Goal: Information Seeking & Learning: Learn about a topic

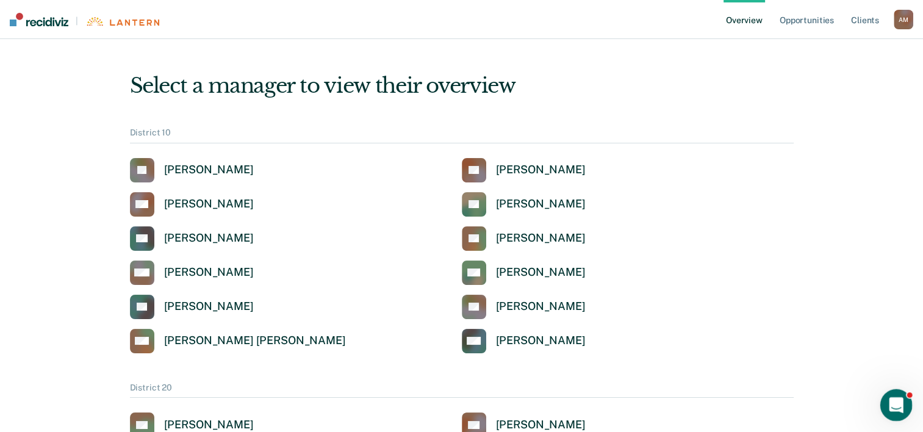
click at [890, 409] on icon "Open Intercom Messenger" at bounding box center [894, 403] width 20 height 20
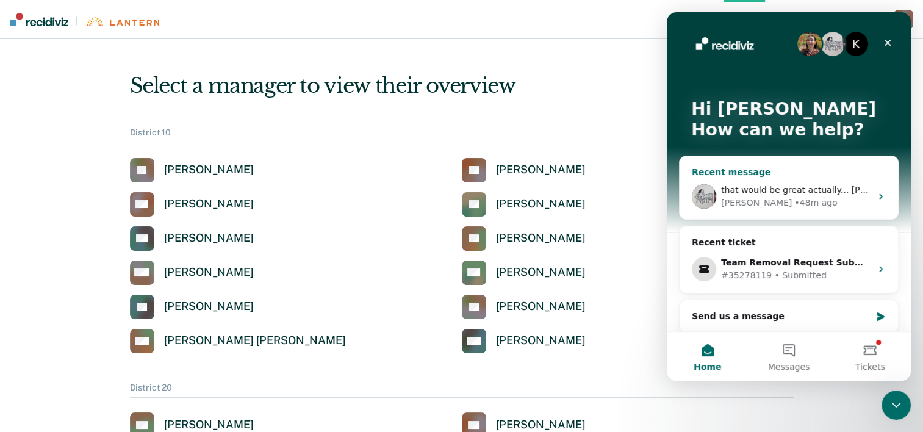
click at [862, 198] on div "[PERSON_NAME] • 48m ago" at bounding box center [796, 202] width 150 height 13
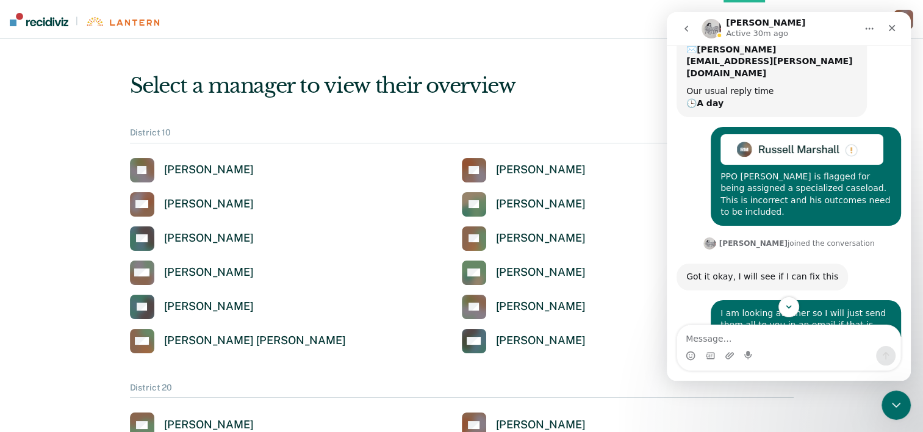
scroll to position [383, 0]
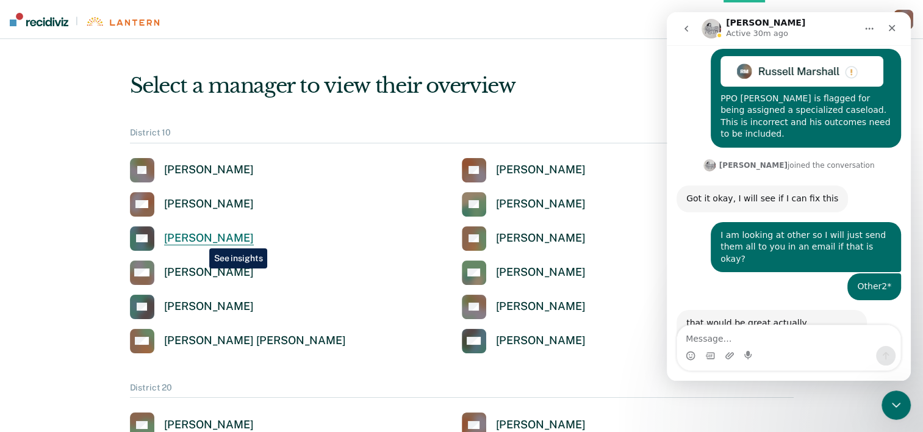
click at [200, 239] on div "[PERSON_NAME]" at bounding box center [209, 238] width 90 height 14
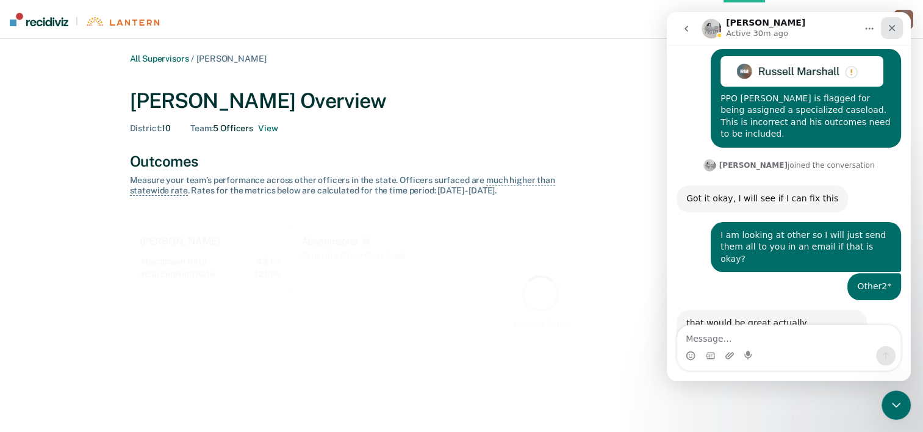
click at [890, 32] on icon "Close" at bounding box center [892, 28] width 10 height 10
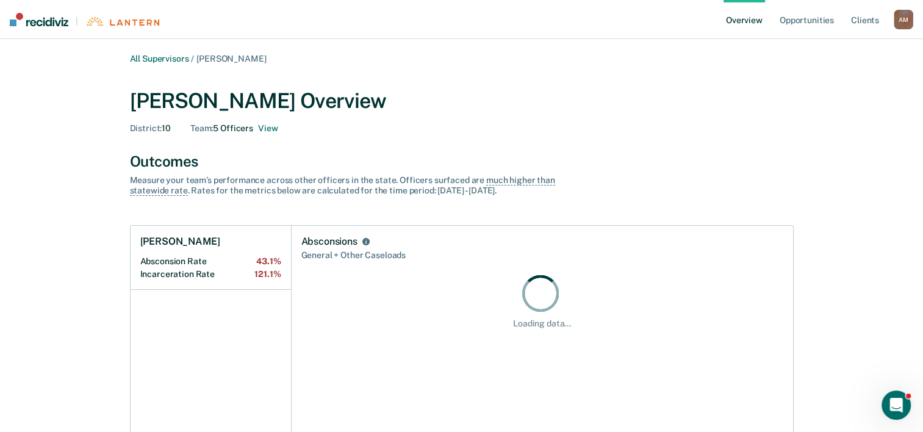
scroll to position [383, 0]
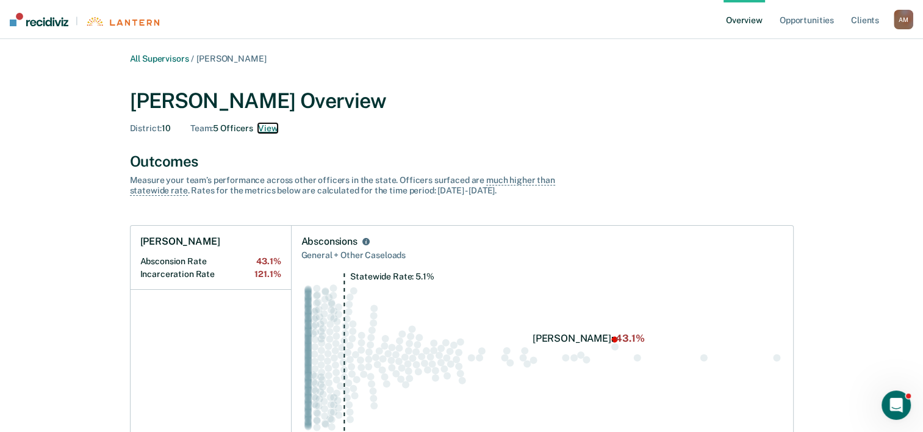
click at [264, 128] on button "View" at bounding box center [268, 128] width 20 height 10
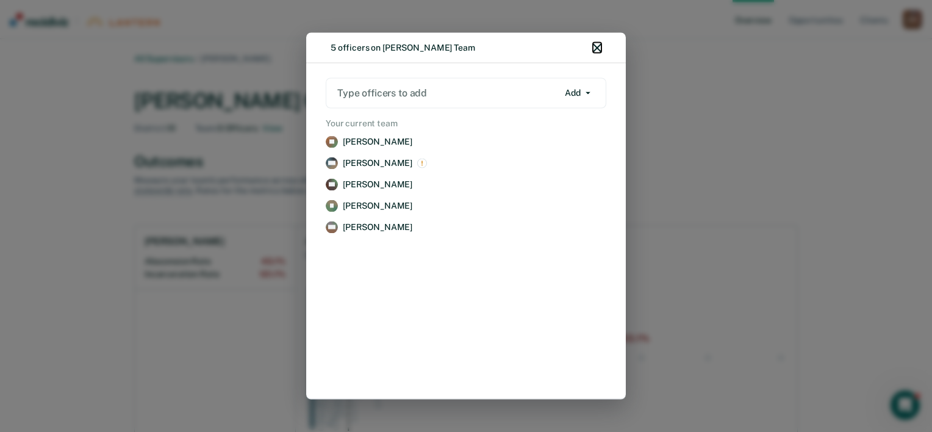
click at [597, 48] on icon "button" at bounding box center [597, 48] width 9 height 9
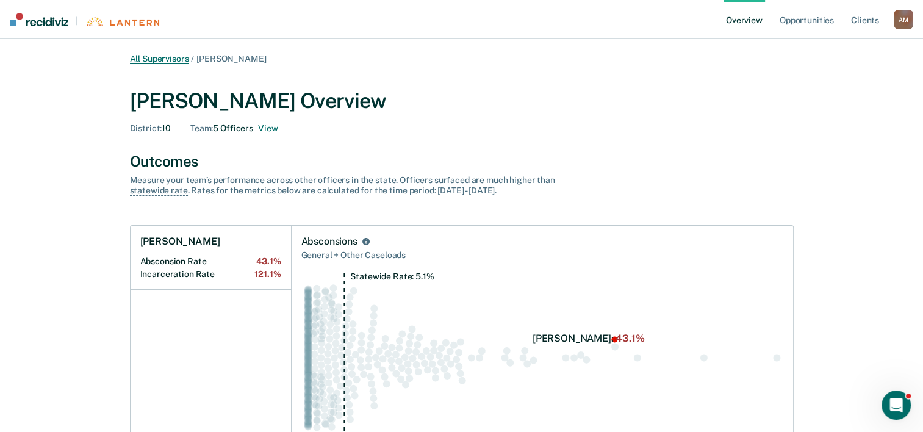
click at [172, 59] on link "All Supervisors" at bounding box center [159, 59] width 59 height 10
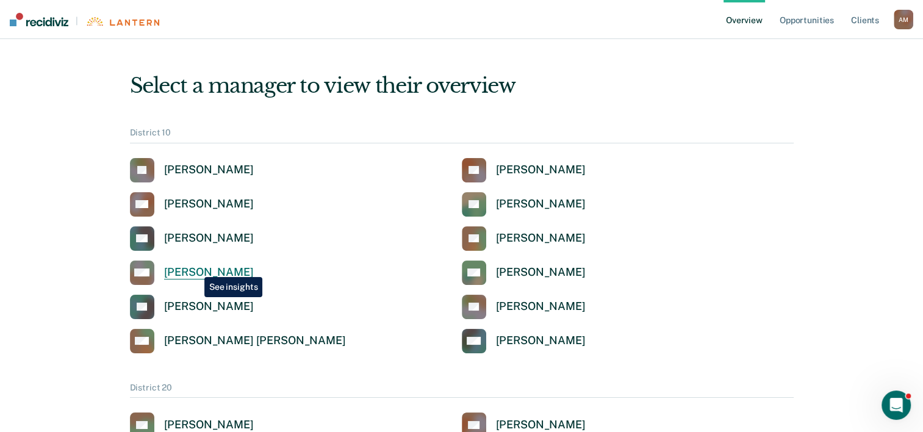
click at [195, 268] on div "[PERSON_NAME]" at bounding box center [209, 272] width 90 height 14
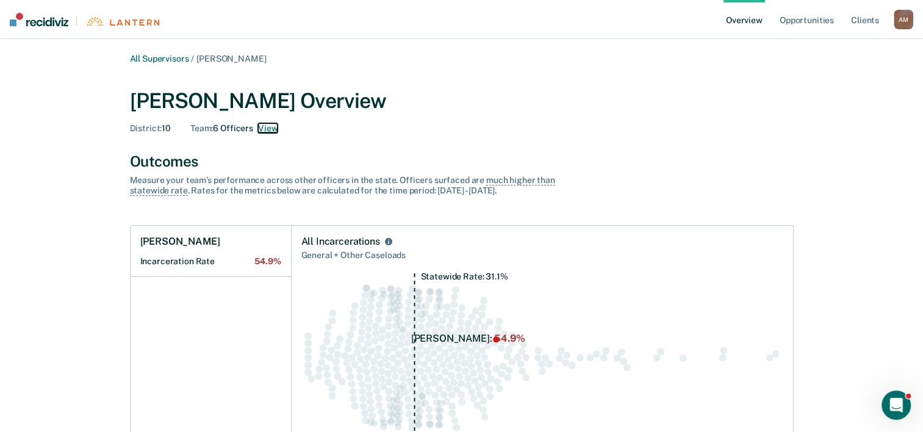
click at [263, 130] on button "View" at bounding box center [268, 128] width 20 height 10
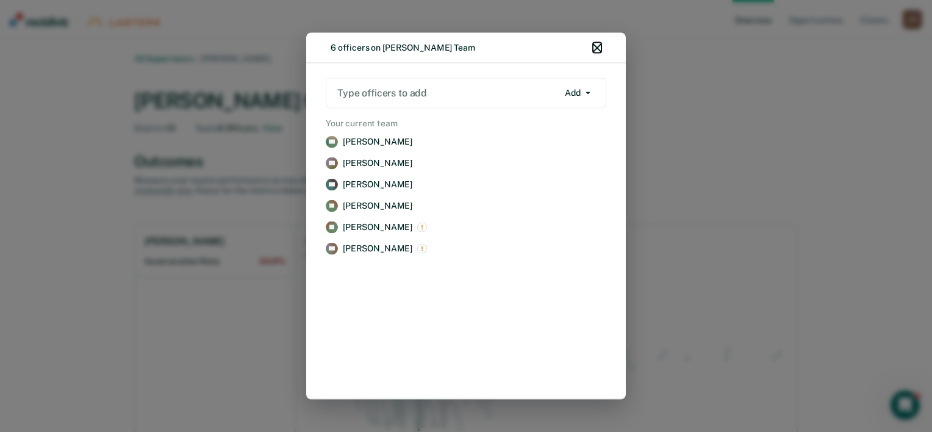
click at [599, 47] on icon "button" at bounding box center [597, 48] width 9 height 9
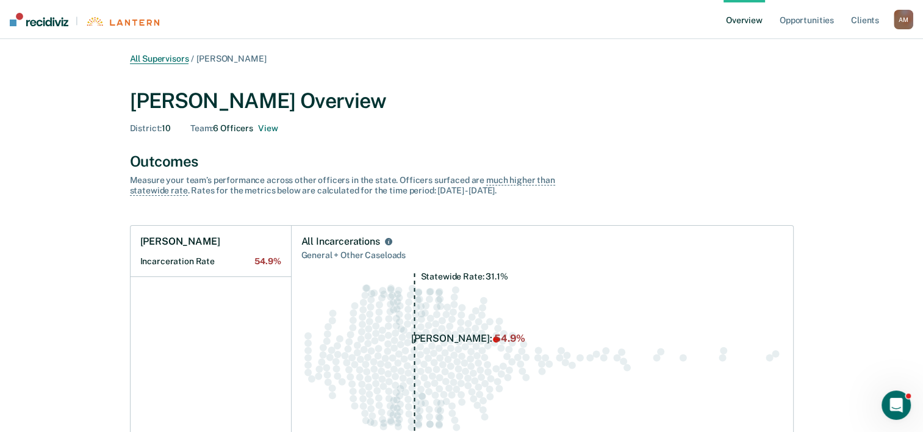
click at [170, 61] on link "All Supervisors" at bounding box center [159, 59] width 59 height 10
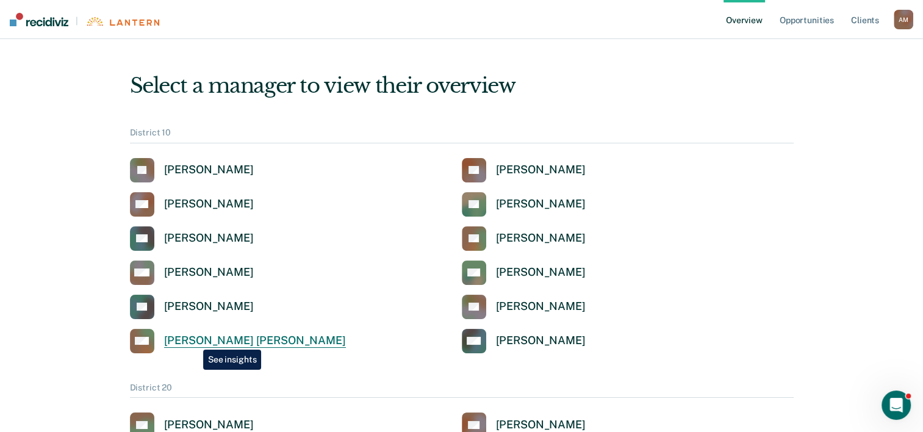
click at [194, 340] on div "[PERSON_NAME] [PERSON_NAME]" at bounding box center [255, 341] width 182 height 14
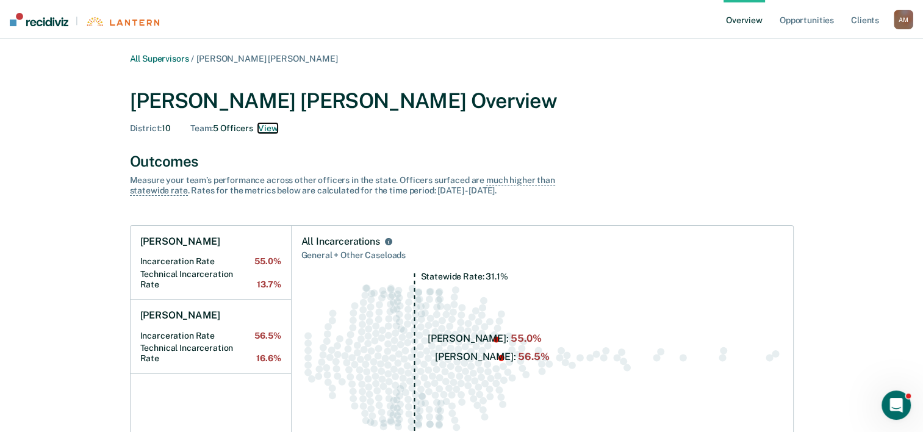
click at [271, 129] on button "View" at bounding box center [268, 128] width 20 height 10
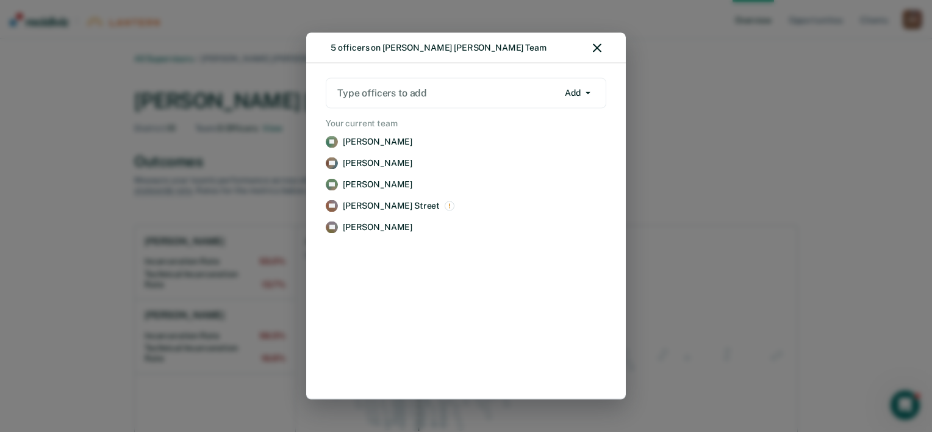
click at [904, 406] on div "5 officers on [PERSON_NAME] [PERSON_NAME] Team Type officers to add Add Add Rem…" at bounding box center [466, 216] width 932 height 432
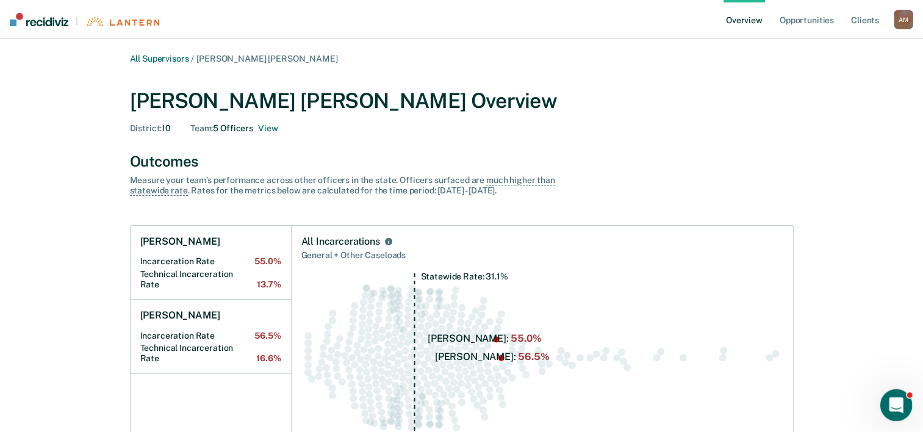
click at [905, 405] on div "Open Intercom Messenger" at bounding box center [894, 403] width 40 height 40
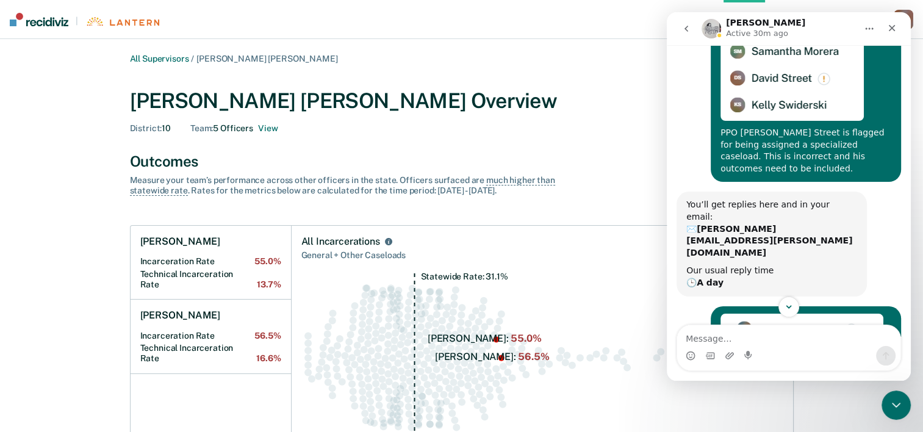
scroll to position [124, 0]
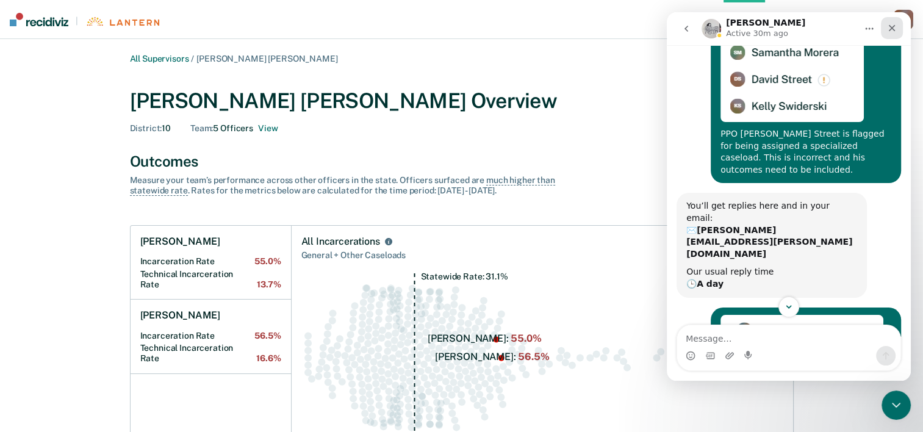
click at [896, 32] on div "Close" at bounding box center [892, 28] width 22 height 22
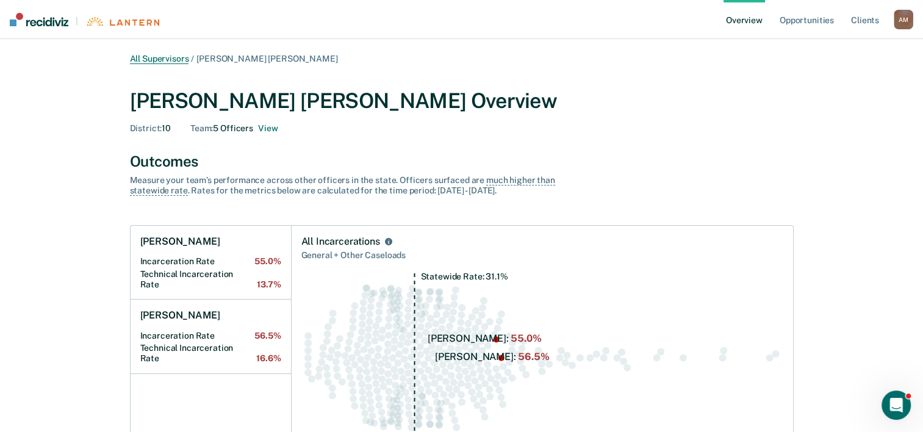
click at [159, 59] on link "All Supervisors" at bounding box center [159, 59] width 59 height 10
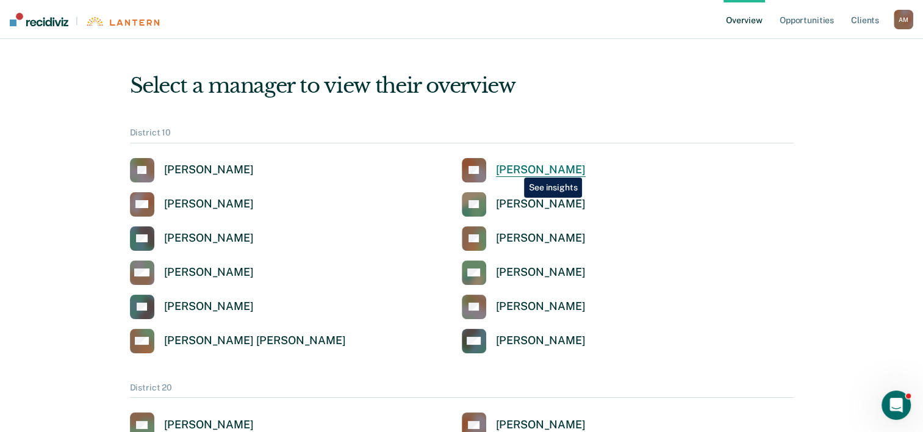
click at [515, 168] on div "[PERSON_NAME]" at bounding box center [541, 170] width 90 height 14
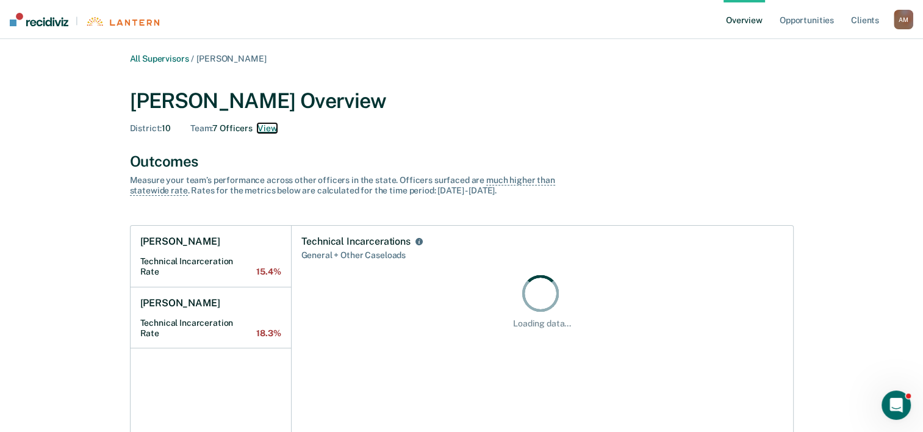
click at [266, 127] on button "View" at bounding box center [267, 128] width 20 height 10
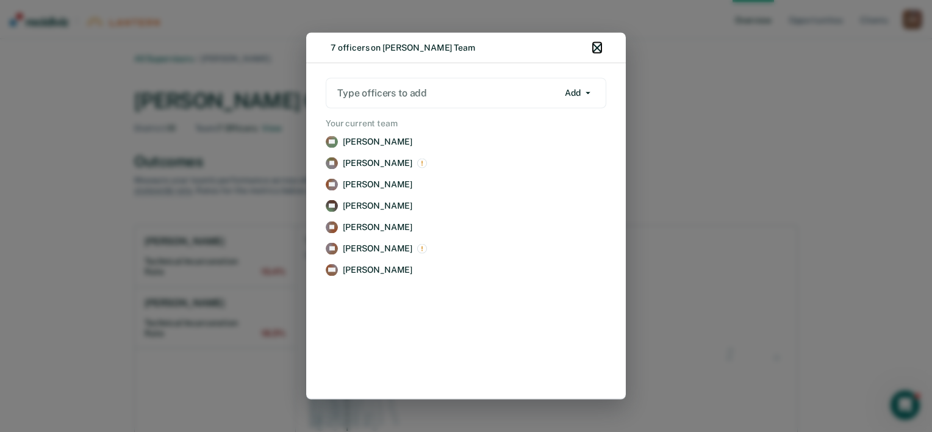
click at [598, 46] on icon "button" at bounding box center [597, 48] width 9 height 9
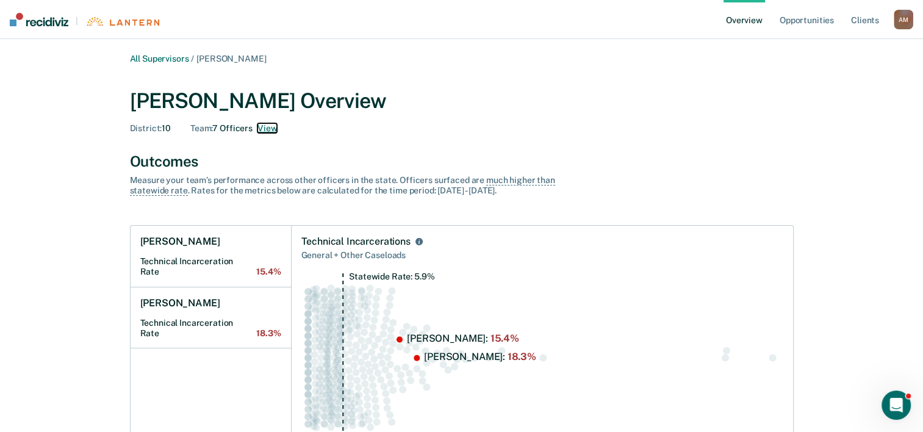
click at [268, 126] on button "View" at bounding box center [267, 128] width 20 height 10
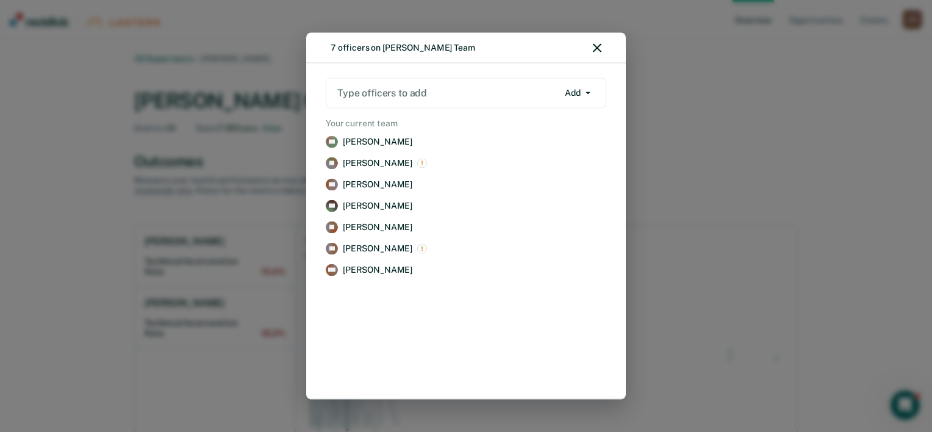
click at [595, 53] on div "7 officers on [PERSON_NAME] Team" at bounding box center [466, 48] width 320 height 30
click at [597, 46] on icon "button" at bounding box center [597, 48] width 9 height 9
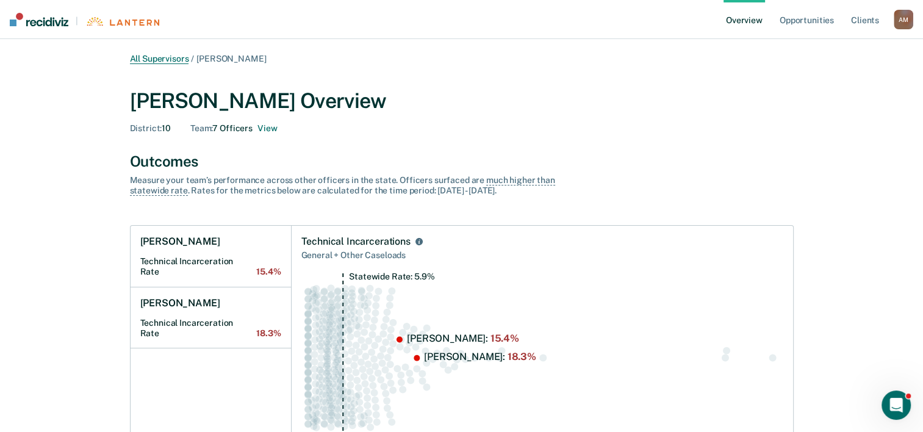
click at [159, 57] on link "All Supervisors" at bounding box center [159, 59] width 59 height 10
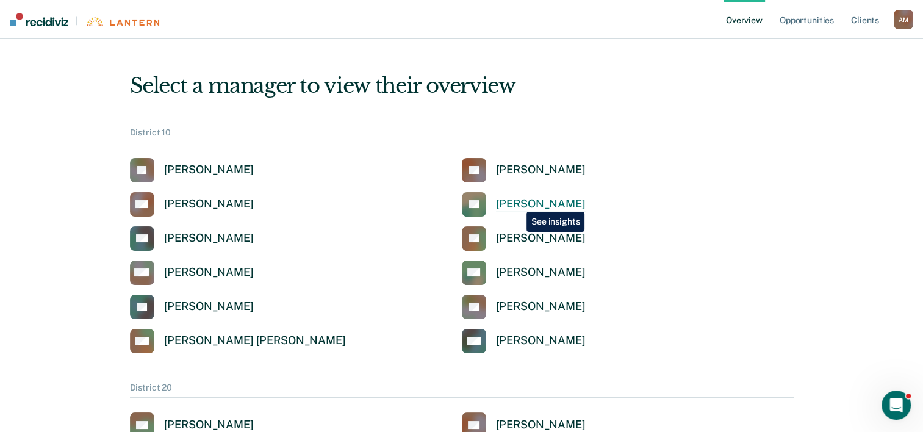
click at [517, 202] on div "[PERSON_NAME]" at bounding box center [541, 204] width 90 height 14
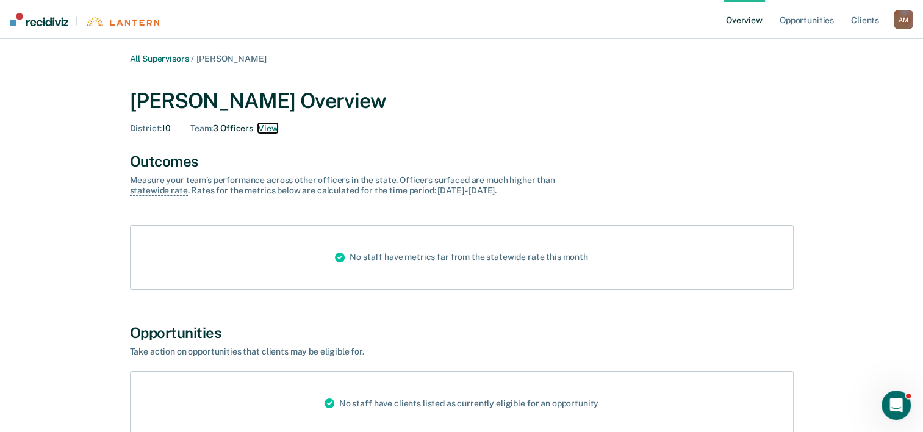
click at [276, 127] on button "View" at bounding box center [268, 128] width 20 height 10
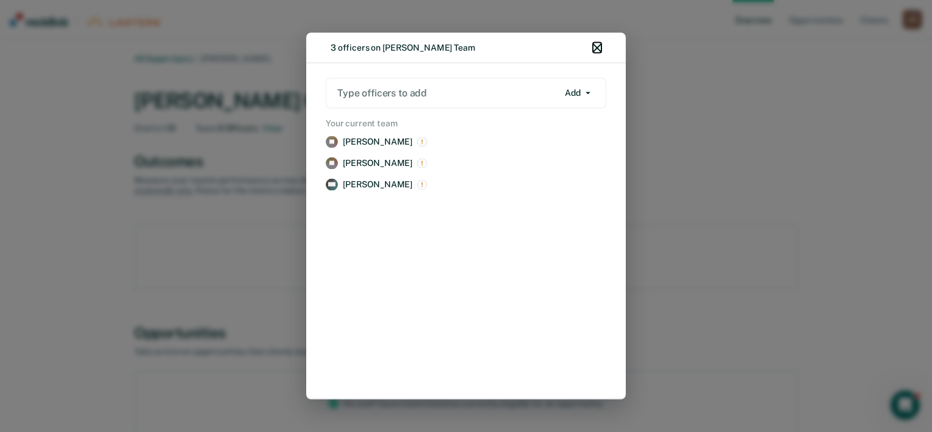
click at [597, 46] on icon "button" at bounding box center [597, 48] width 9 height 9
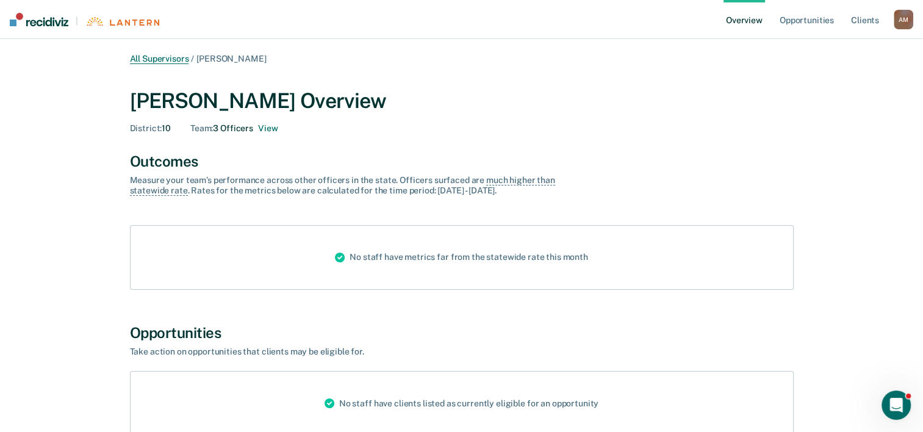
click at [176, 60] on link "All Supervisors" at bounding box center [159, 59] width 59 height 10
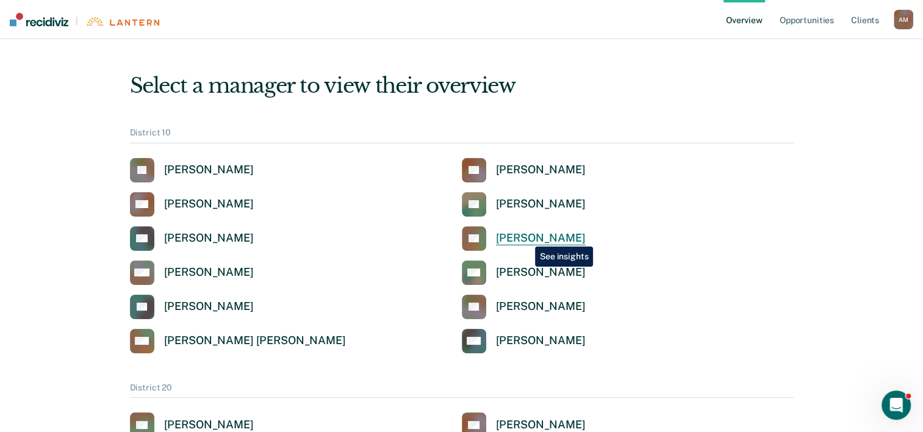
click at [526, 237] on div "[PERSON_NAME]" at bounding box center [541, 238] width 90 height 14
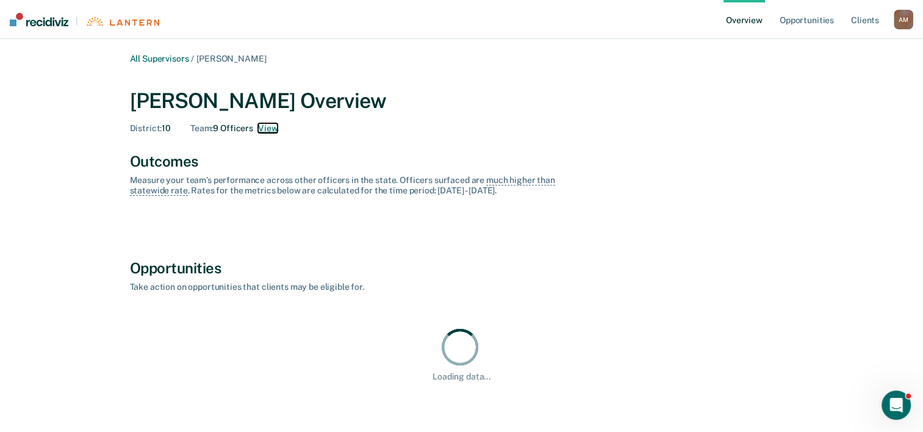
click at [270, 126] on button "View" at bounding box center [268, 128] width 20 height 10
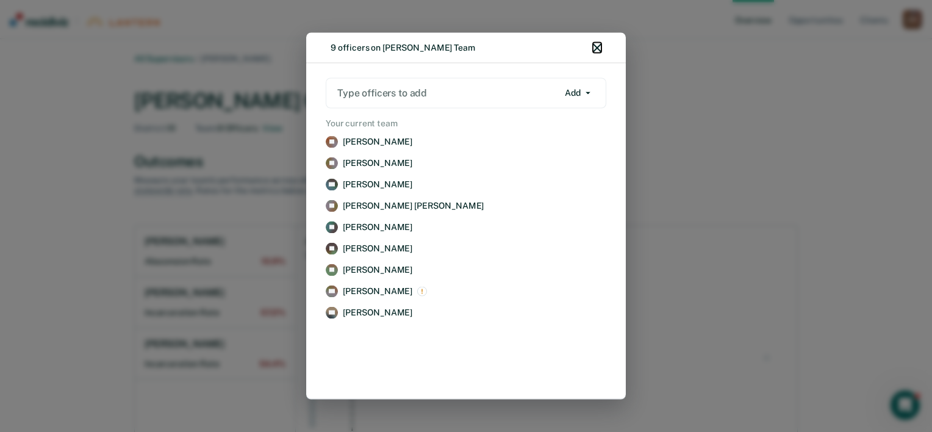
click at [596, 48] on icon "button" at bounding box center [597, 48] width 9 height 9
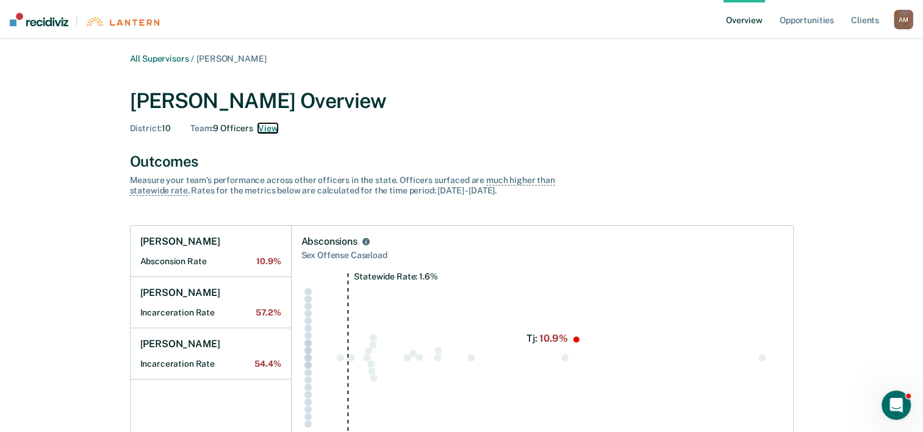
click at [274, 127] on button "View" at bounding box center [268, 128] width 20 height 10
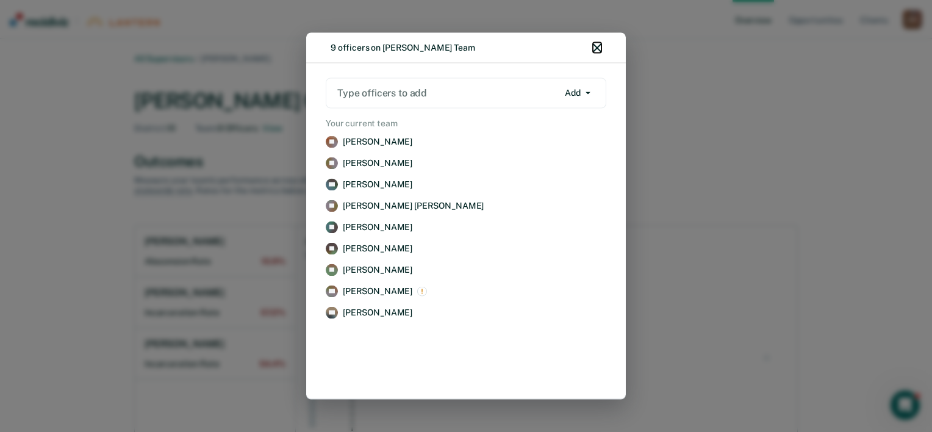
click at [599, 47] on icon "button" at bounding box center [597, 48] width 9 height 9
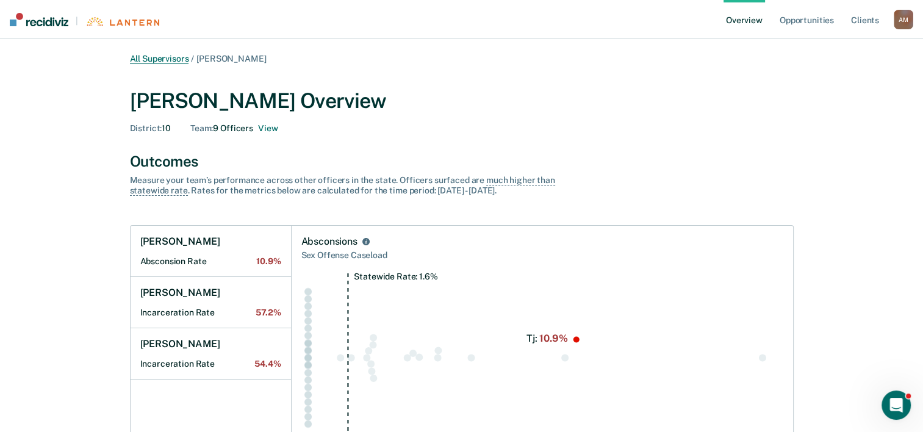
click at [166, 59] on link "All Supervisors" at bounding box center [159, 59] width 59 height 10
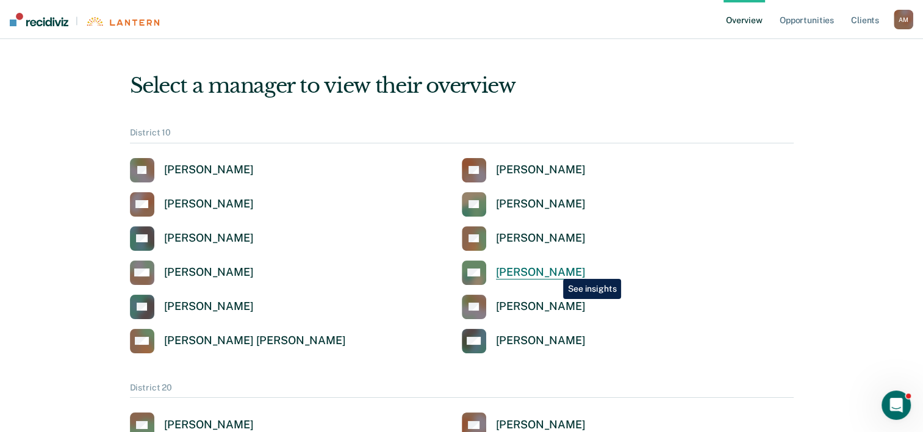
click at [554, 270] on div "[PERSON_NAME]" at bounding box center [541, 272] width 90 height 14
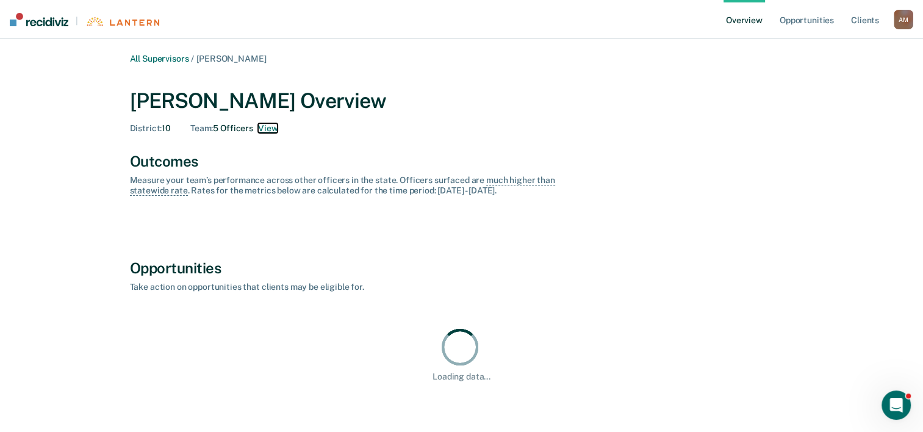
click at [271, 129] on button "View" at bounding box center [268, 128] width 20 height 10
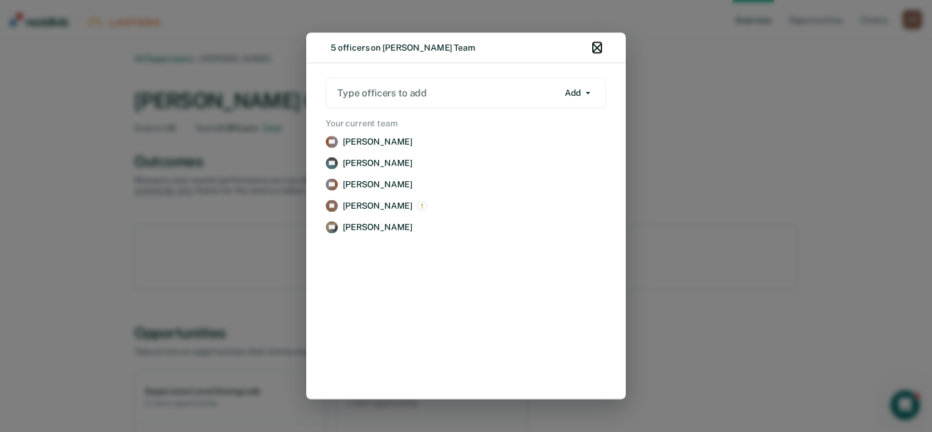
click at [598, 48] on icon "button" at bounding box center [597, 48] width 9 height 9
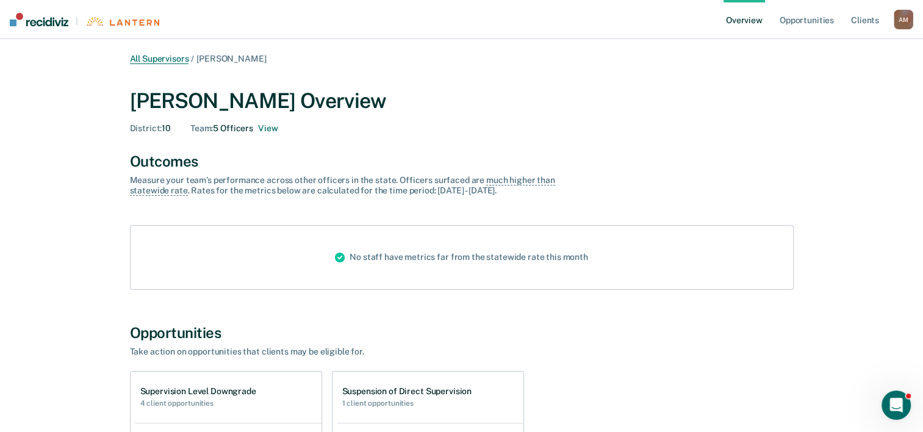
click at [168, 61] on link "All Supervisors" at bounding box center [159, 59] width 59 height 10
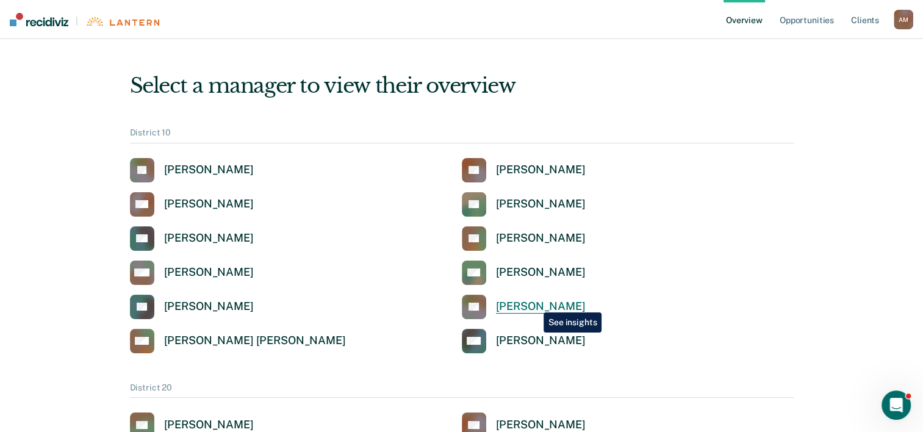
click at [534, 303] on div "[PERSON_NAME]" at bounding box center [541, 306] width 90 height 14
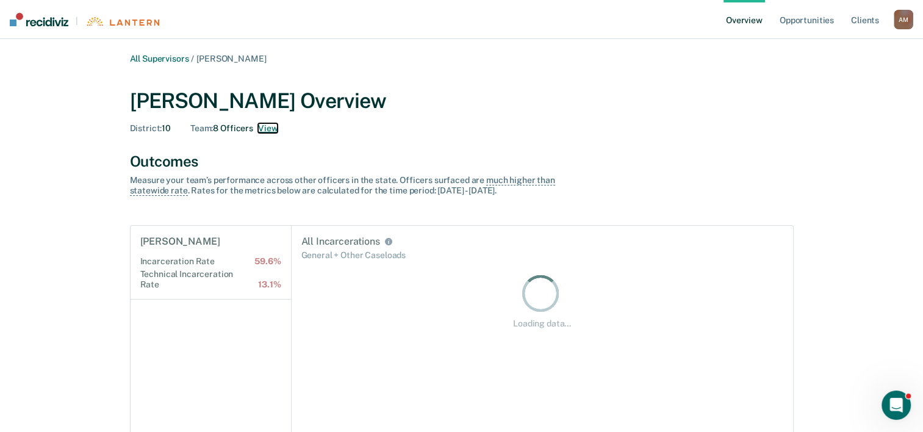
click at [271, 128] on button "View" at bounding box center [268, 128] width 20 height 10
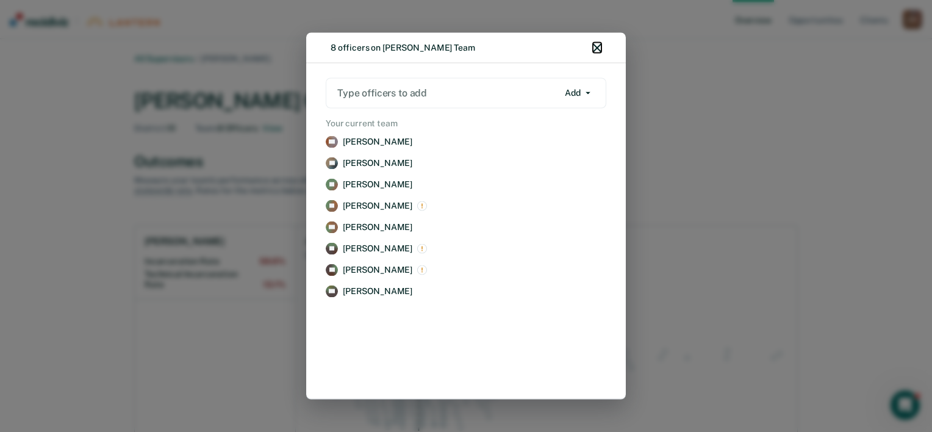
click at [597, 52] on icon "button" at bounding box center [597, 48] width 9 height 9
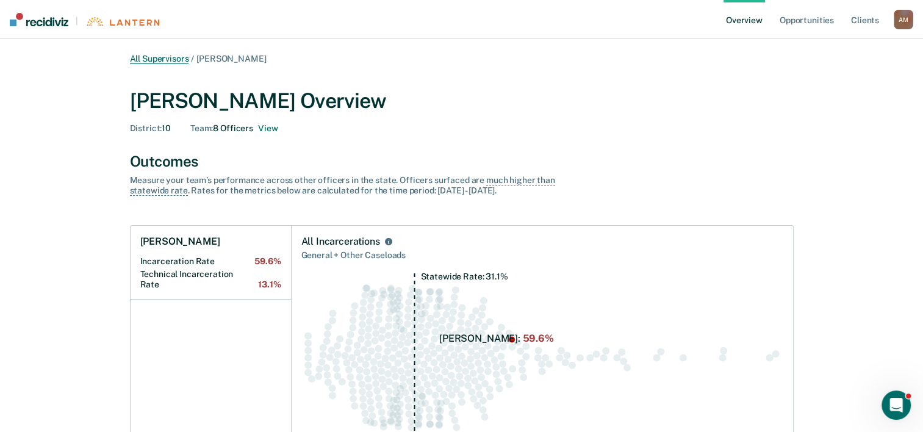
click at [171, 61] on link "All Supervisors" at bounding box center [159, 59] width 59 height 10
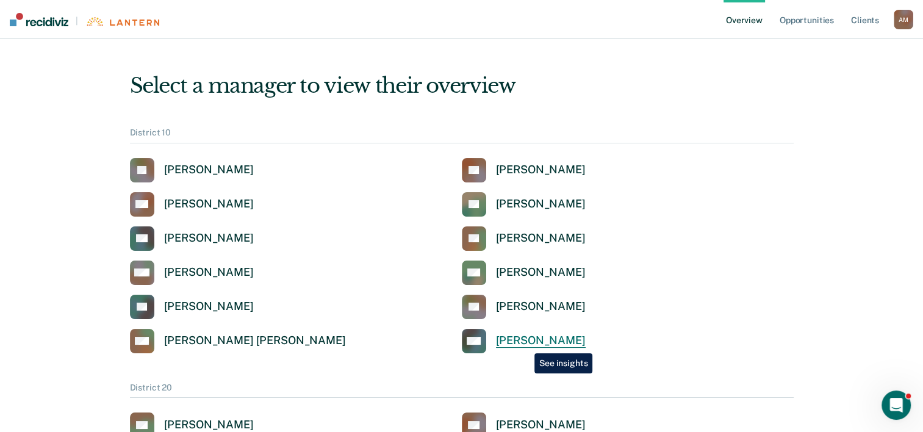
click at [525, 344] on div "[PERSON_NAME]" at bounding box center [541, 341] width 90 height 14
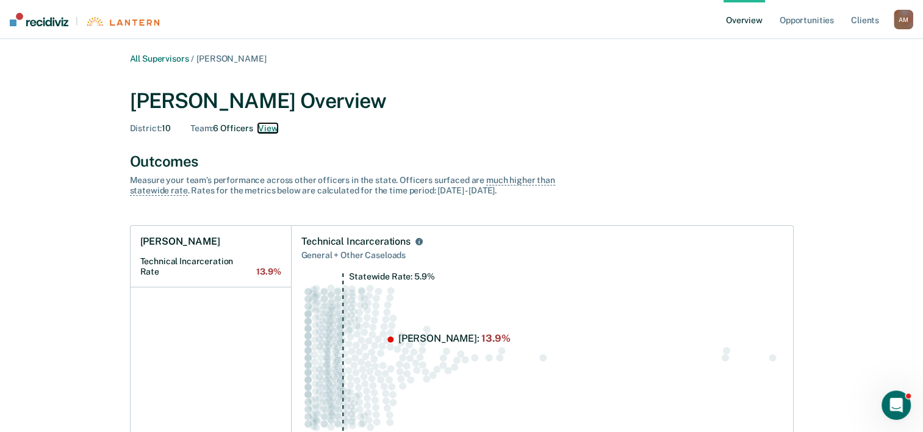
click at [266, 125] on button "View" at bounding box center [268, 128] width 20 height 10
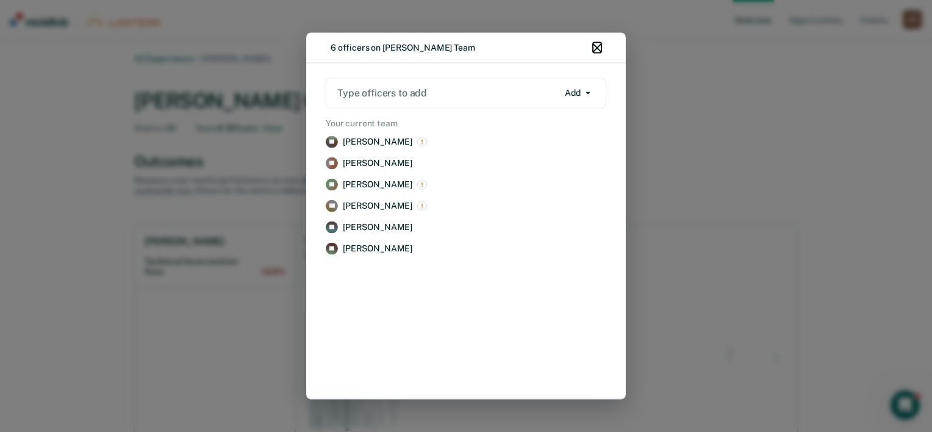
click at [600, 46] on icon "button" at bounding box center [597, 48] width 9 height 9
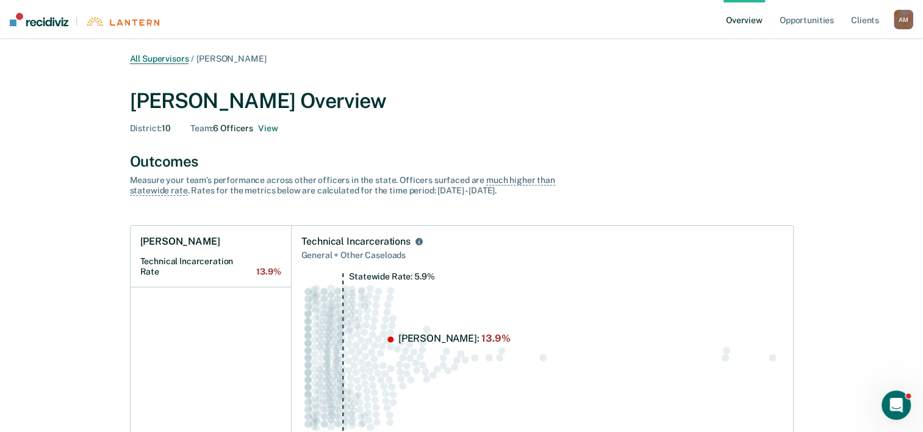
click at [161, 60] on link "All Supervisors" at bounding box center [159, 59] width 59 height 10
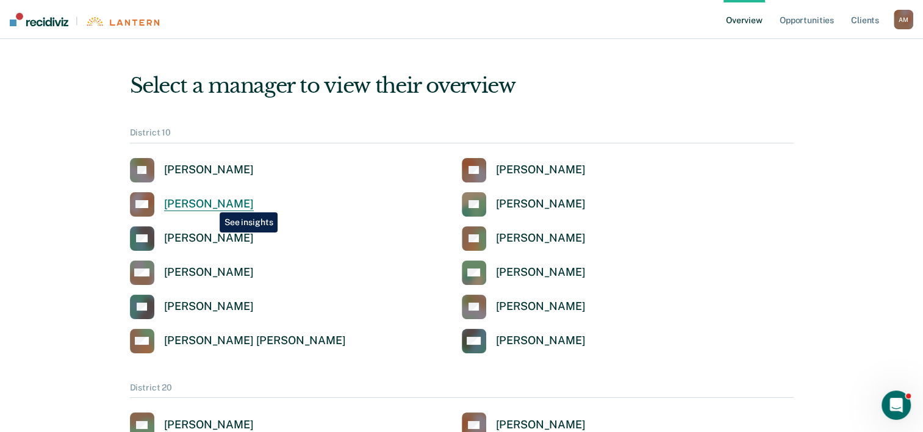
click at [210, 203] on div "[PERSON_NAME]" at bounding box center [209, 204] width 90 height 14
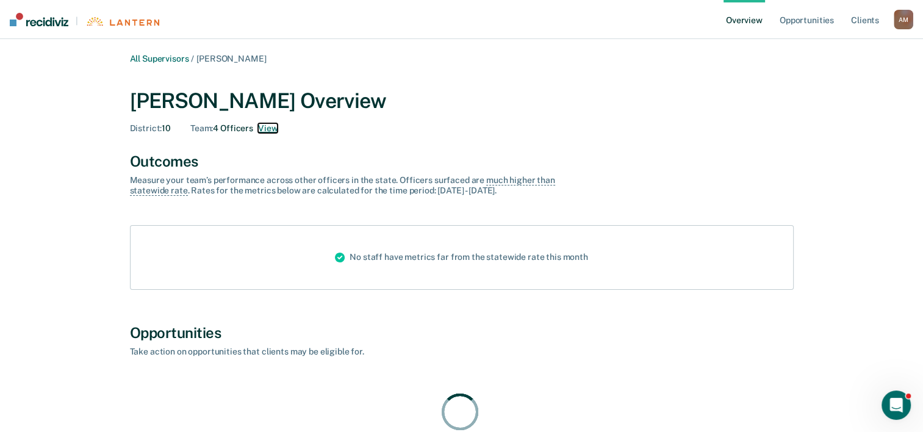
click at [268, 130] on button "View" at bounding box center [268, 128] width 20 height 10
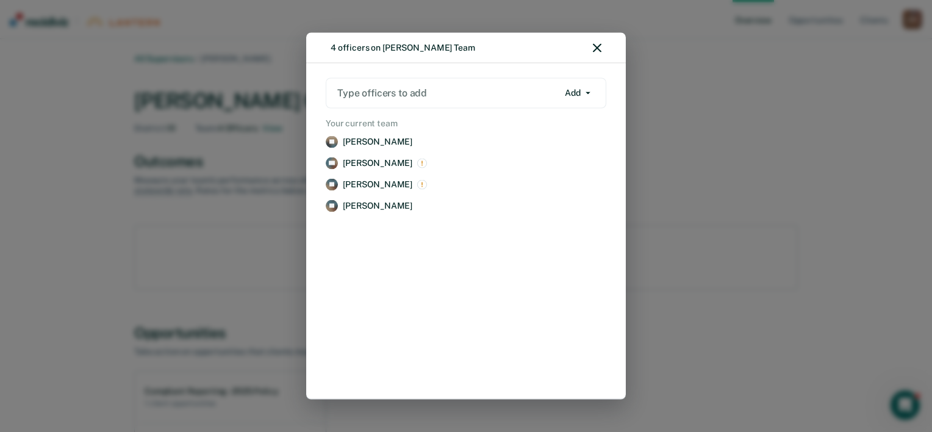
click at [389, 91] on div at bounding box center [447, 93] width 221 height 14
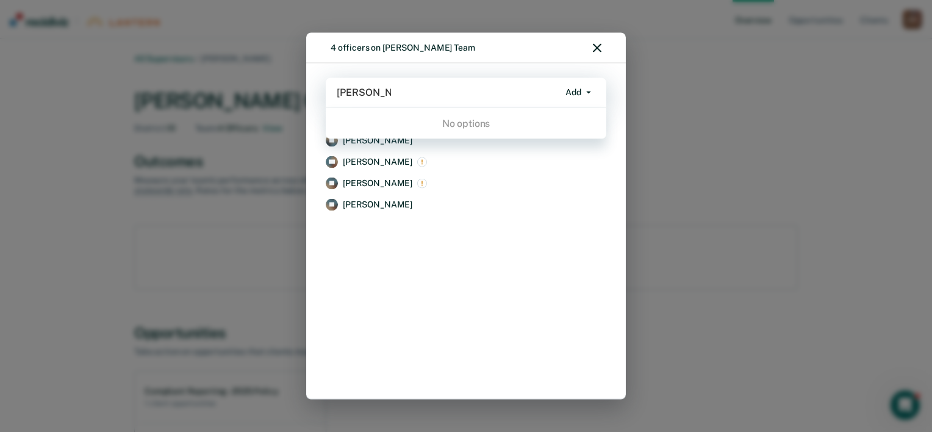
type input "[PERSON_NAME]"
click at [583, 90] on button "Add" at bounding box center [578, 92] width 37 height 20
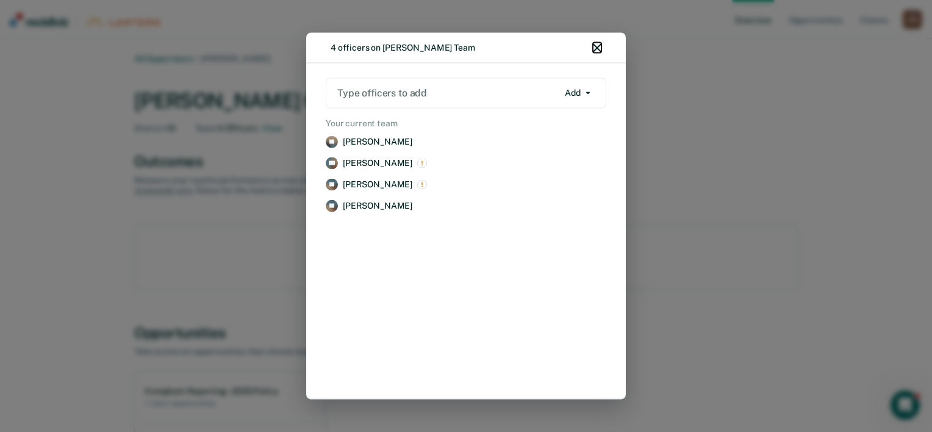
click at [593, 51] on icon "button" at bounding box center [597, 48] width 9 height 9
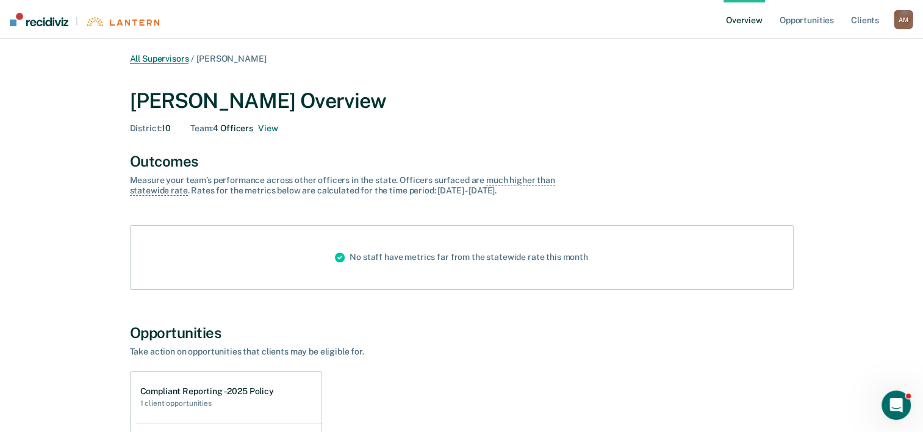
click at [173, 59] on link "All Supervisors" at bounding box center [159, 59] width 59 height 10
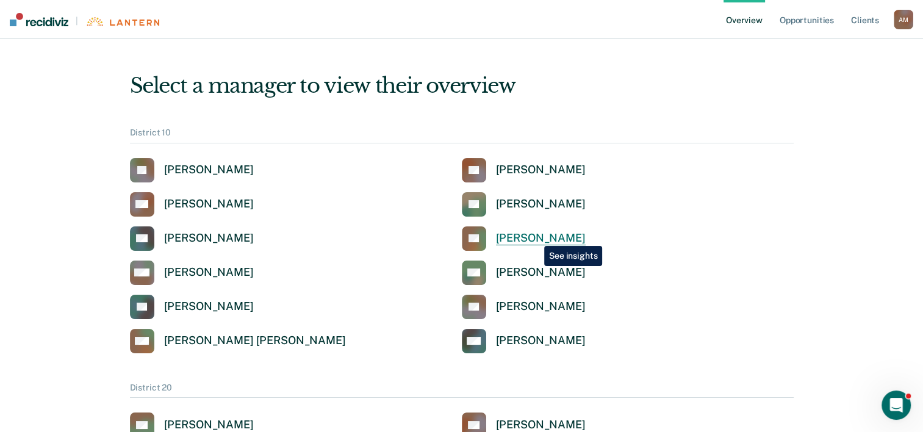
click at [535, 237] on div "[PERSON_NAME]" at bounding box center [541, 238] width 90 height 14
